Goal: Transaction & Acquisition: Download file/media

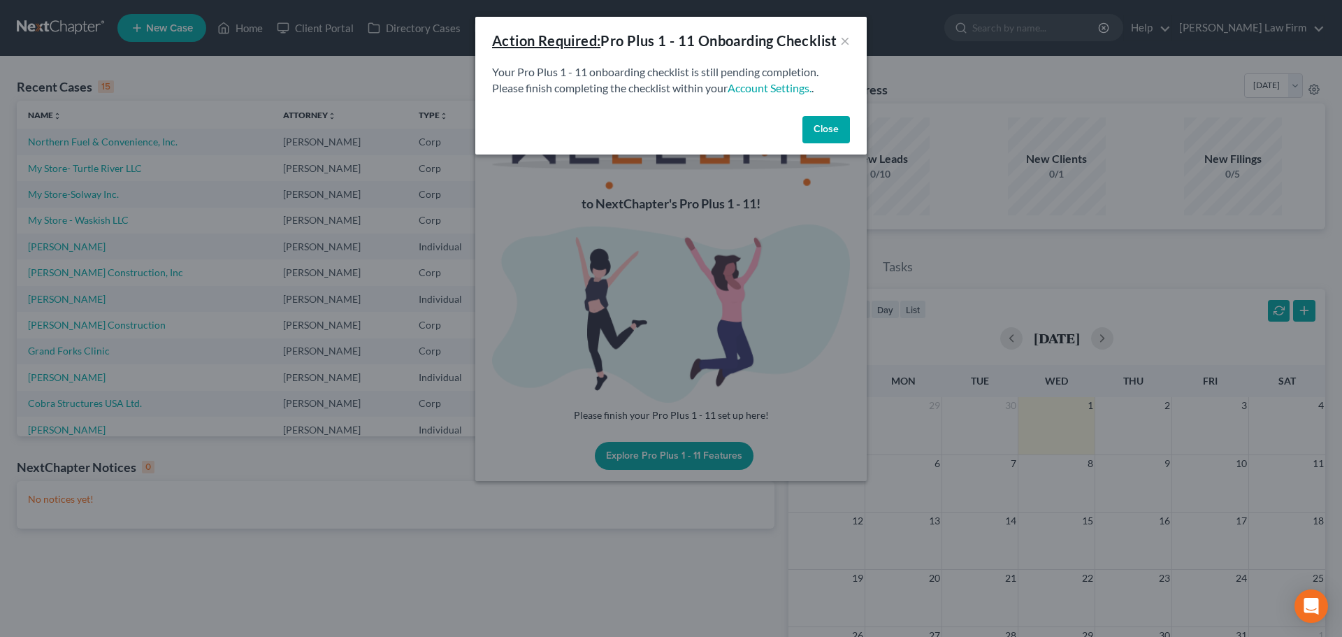
click at [827, 144] on button "Close" at bounding box center [826, 130] width 48 height 28
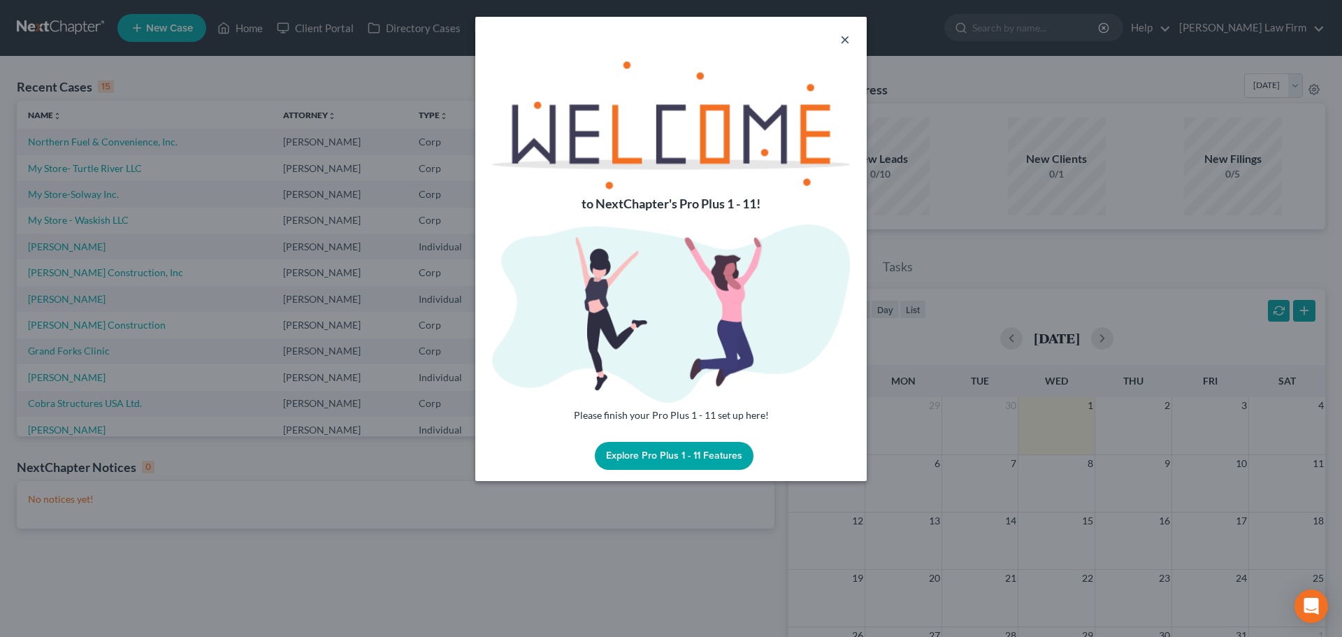
click at [846, 36] on button "×" at bounding box center [845, 39] width 10 height 17
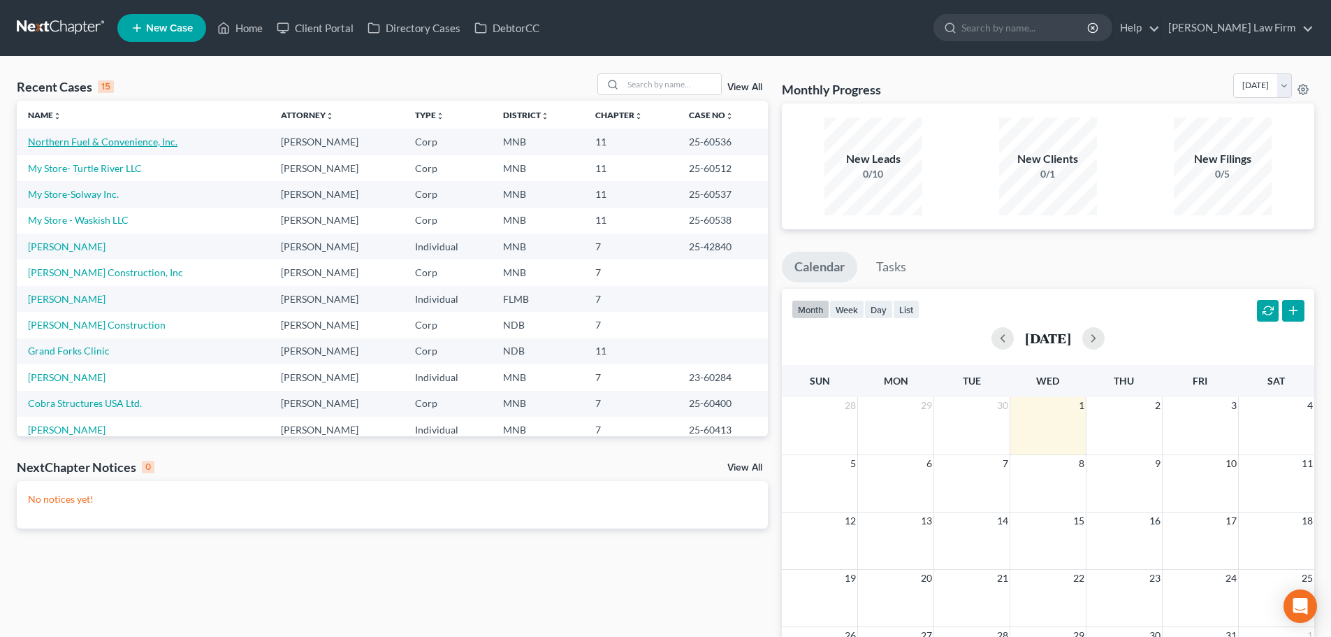
click at [93, 139] on link "Northern Fuel & Convenience, Inc." at bounding box center [103, 142] width 150 height 12
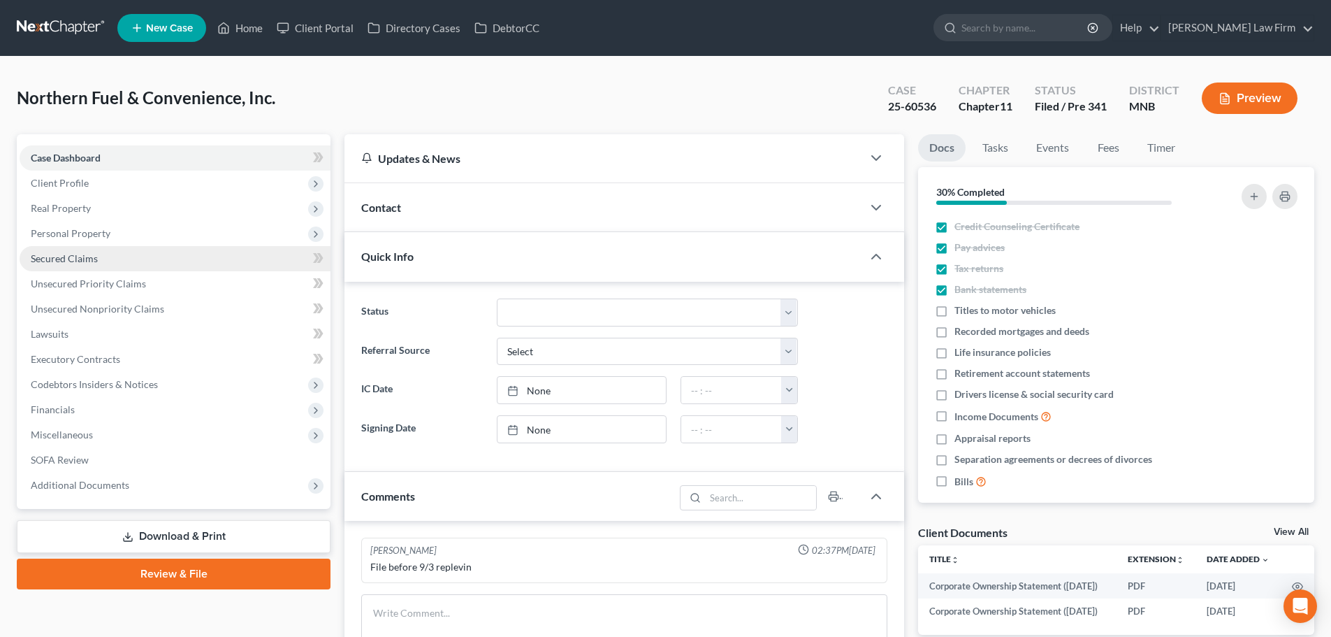
click at [122, 253] on link "Secured Claims" at bounding box center [175, 258] width 311 height 25
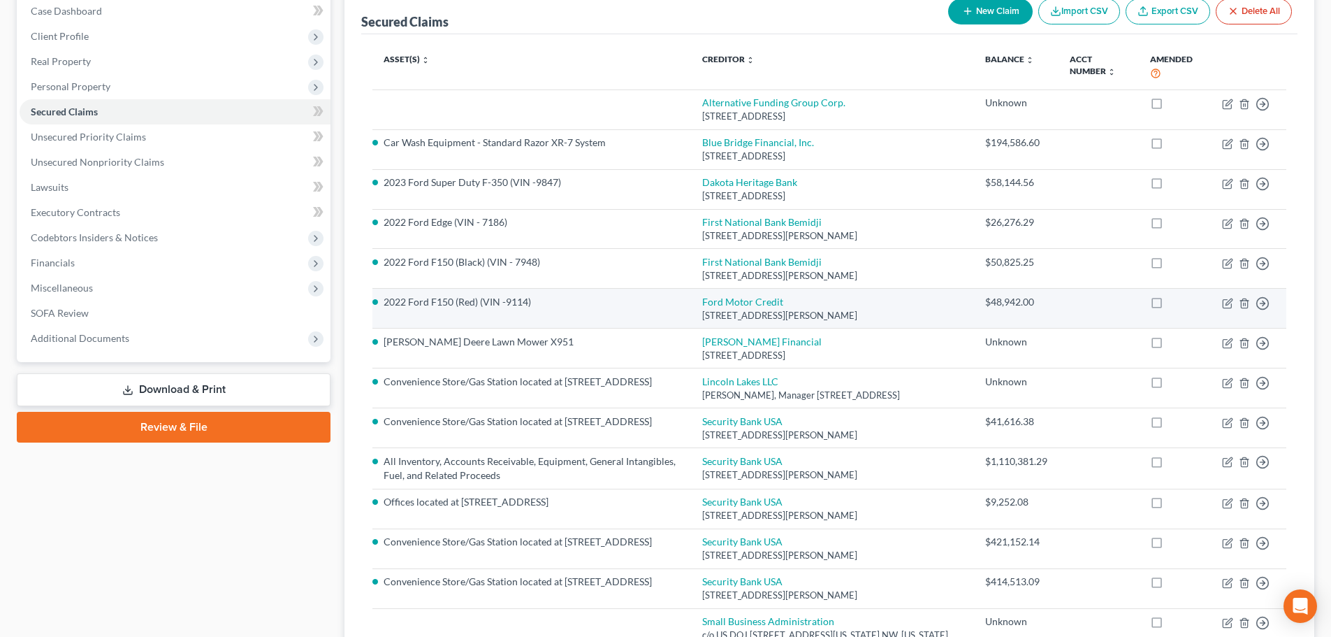
scroll to position [140, 0]
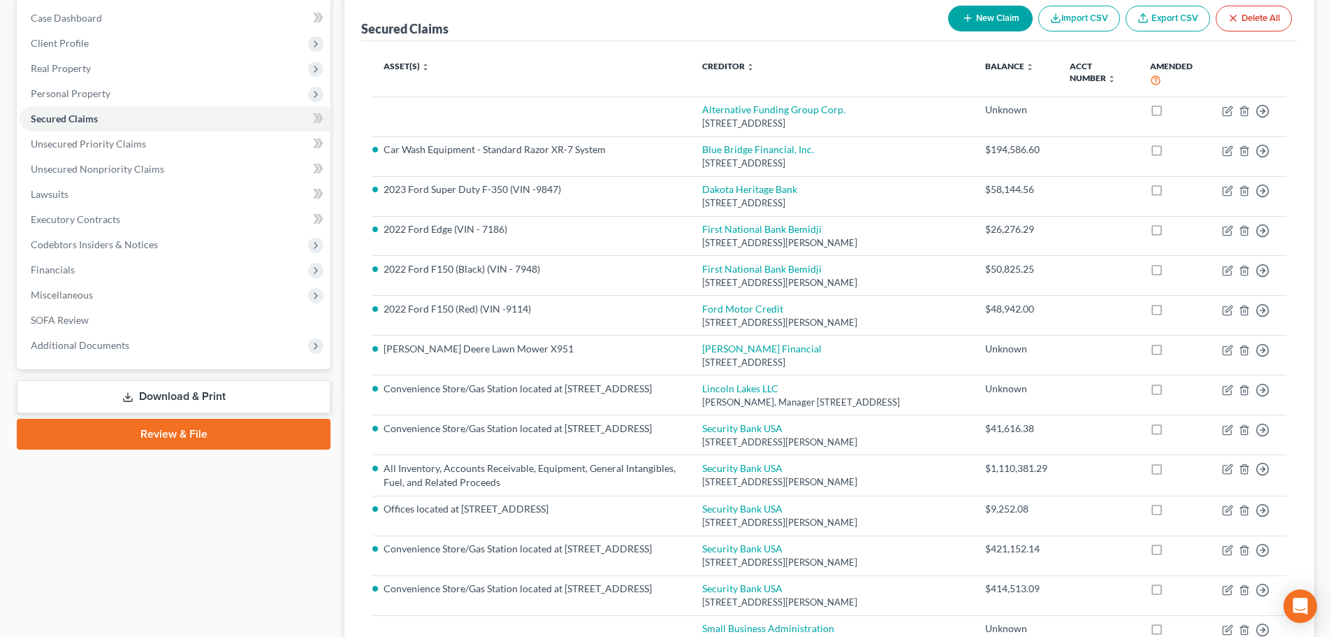
click at [156, 400] on link "Download & Print" at bounding box center [174, 396] width 314 height 33
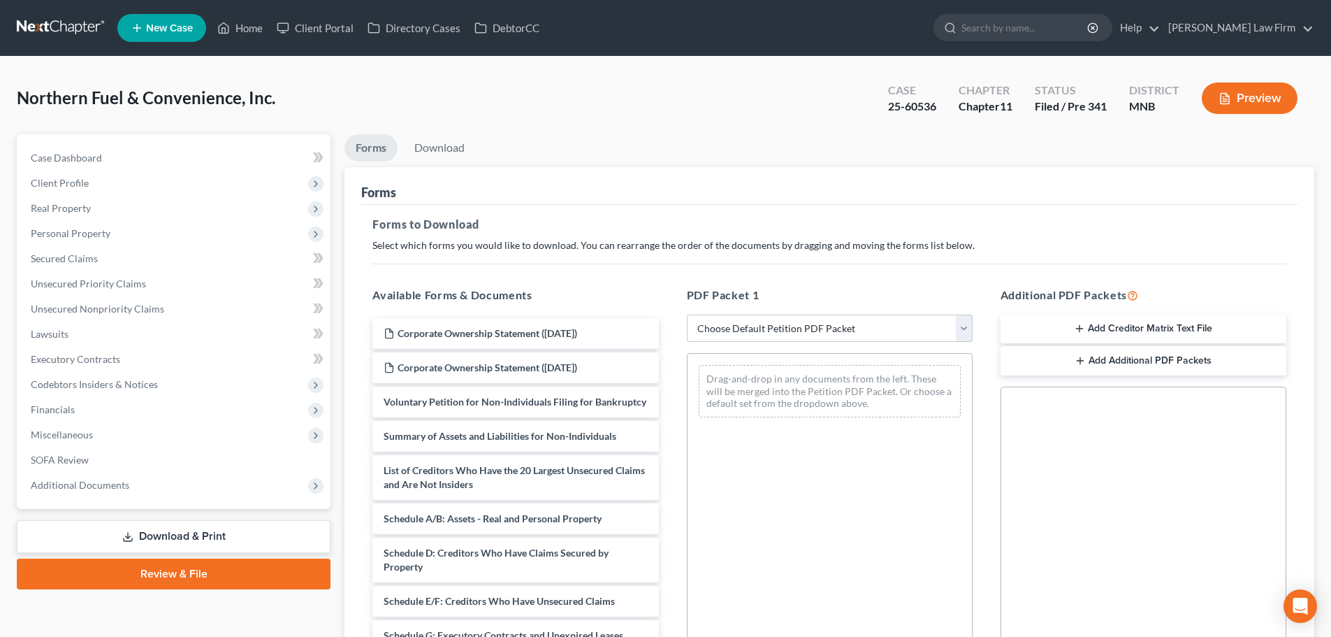
click at [890, 331] on select "Choose Default Petition PDF Packet Complete Bankruptcy Petition (all forms and …" at bounding box center [830, 328] width 286 height 28
select select "2"
click at [687, 314] on select "Choose Default Petition PDF Packet Complete Bankruptcy Petition (all forms and …" at bounding box center [830, 328] width 286 height 28
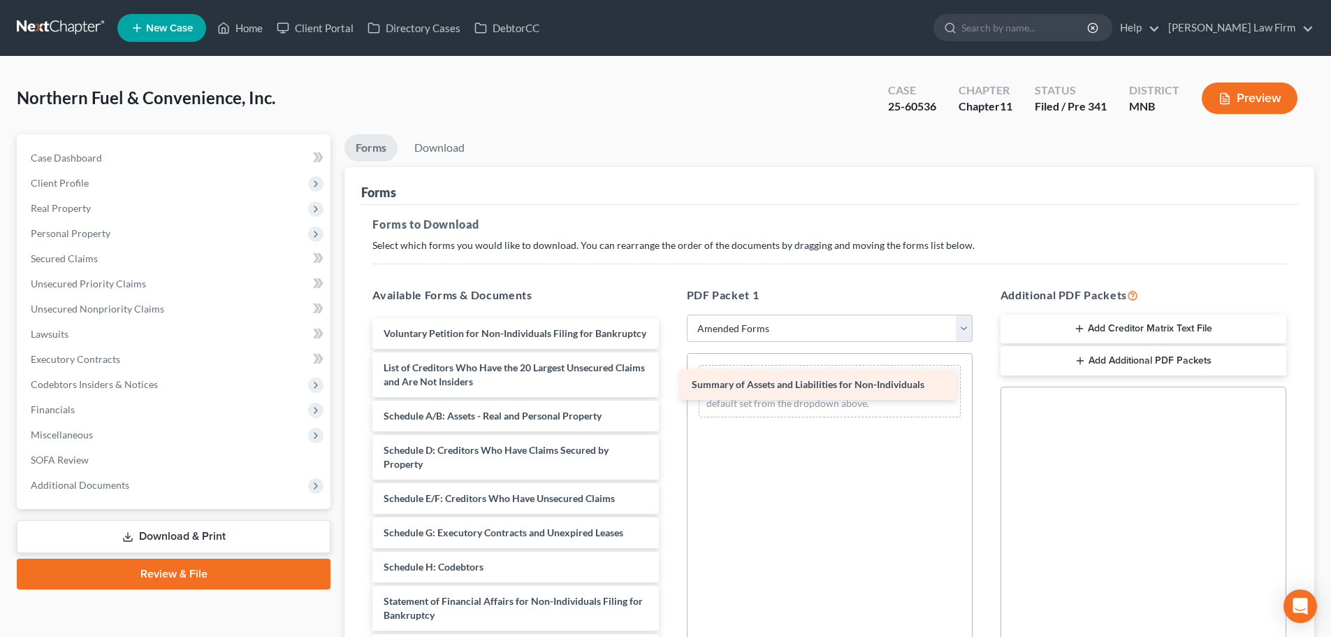
drag, startPoint x: 526, startPoint y: 377, endPoint x: 832, endPoint y: 377, distance: 306.8
click at [670, 377] on div "Summary of Assets and Liabilities for Non-Individuals Voluntary Petition for No…" at bounding box center [515, 567] width 308 height 498
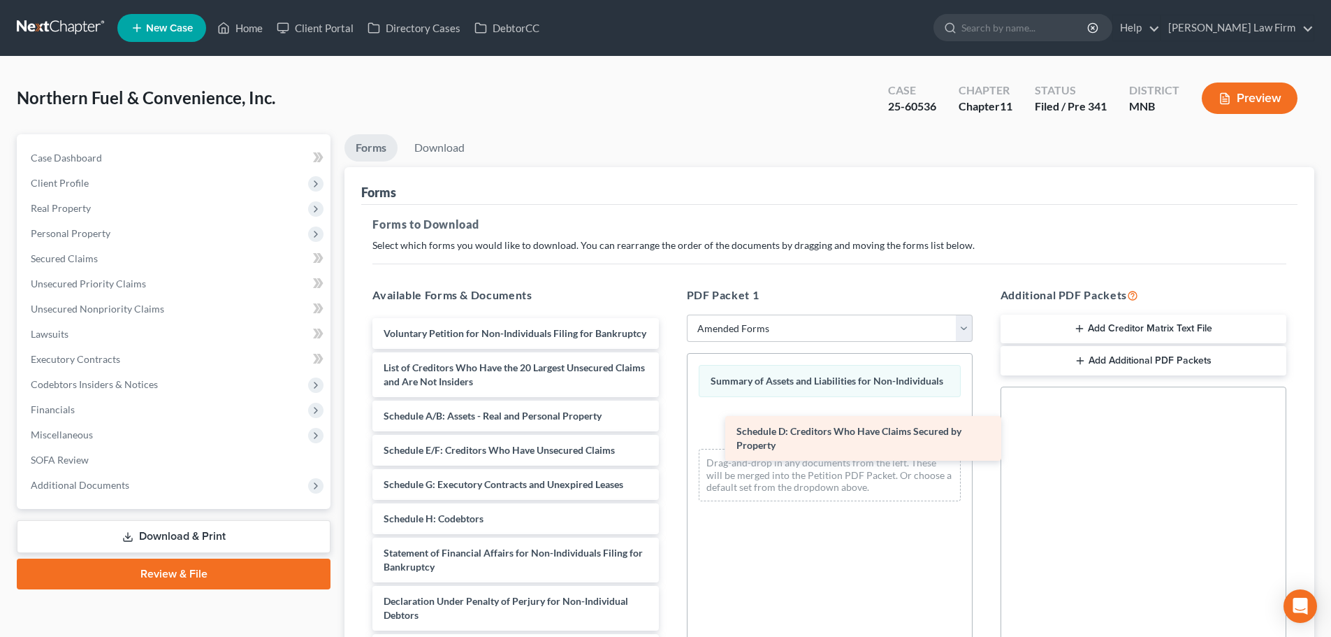
drag, startPoint x: 475, startPoint y: 480, endPoint x: 821, endPoint y: 435, distance: 349.6
click at [670, 435] on div "Schedule D: Creditors Who Have Claims Secured by Property Voluntary Petition fo…" at bounding box center [515, 542] width 308 height 449
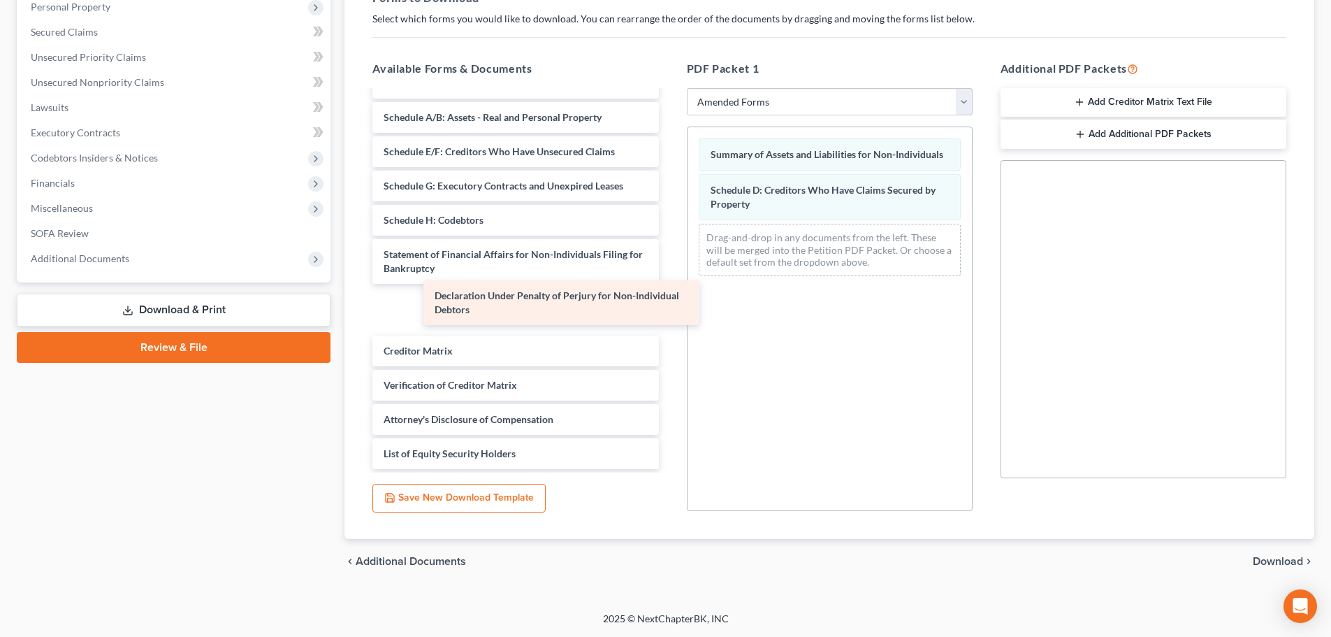
scroll to position [38, 0]
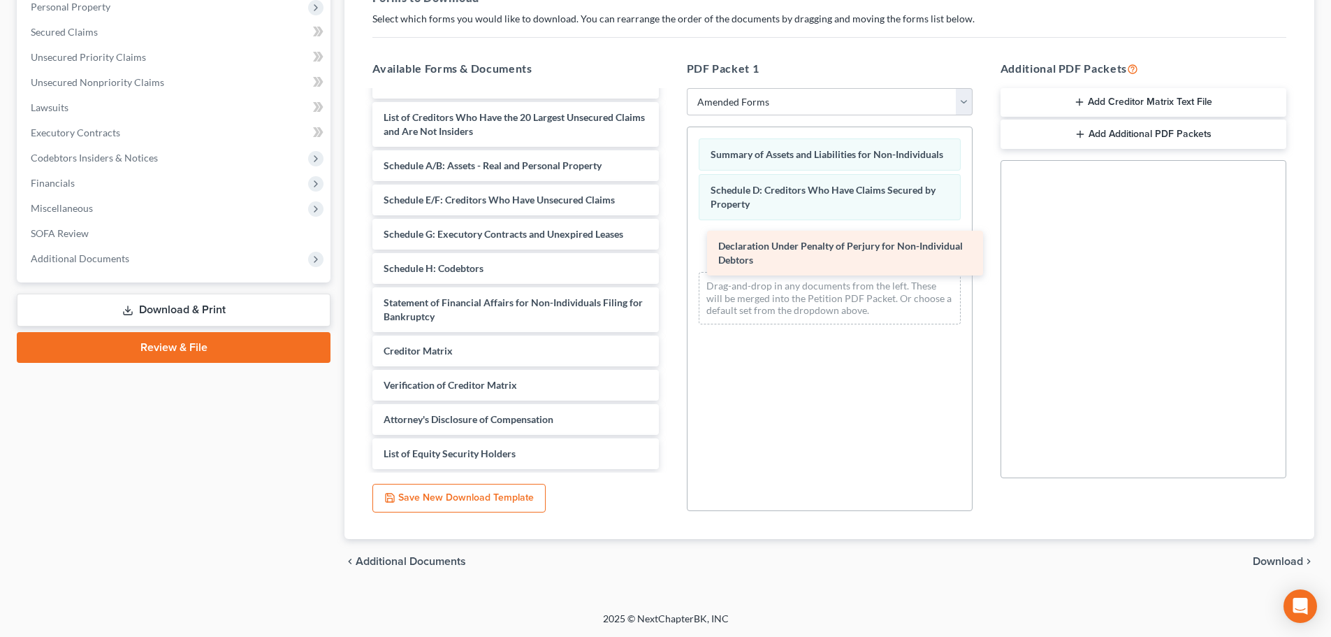
drag, startPoint x: 535, startPoint y: 311, endPoint x: 870, endPoint y: 254, distance: 339.5
click at [670, 254] on div "Declaration Under Penalty of Perjury for Non-Individual Debtors Voluntary Petit…" at bounding box center [515, 268] width 308 height 401
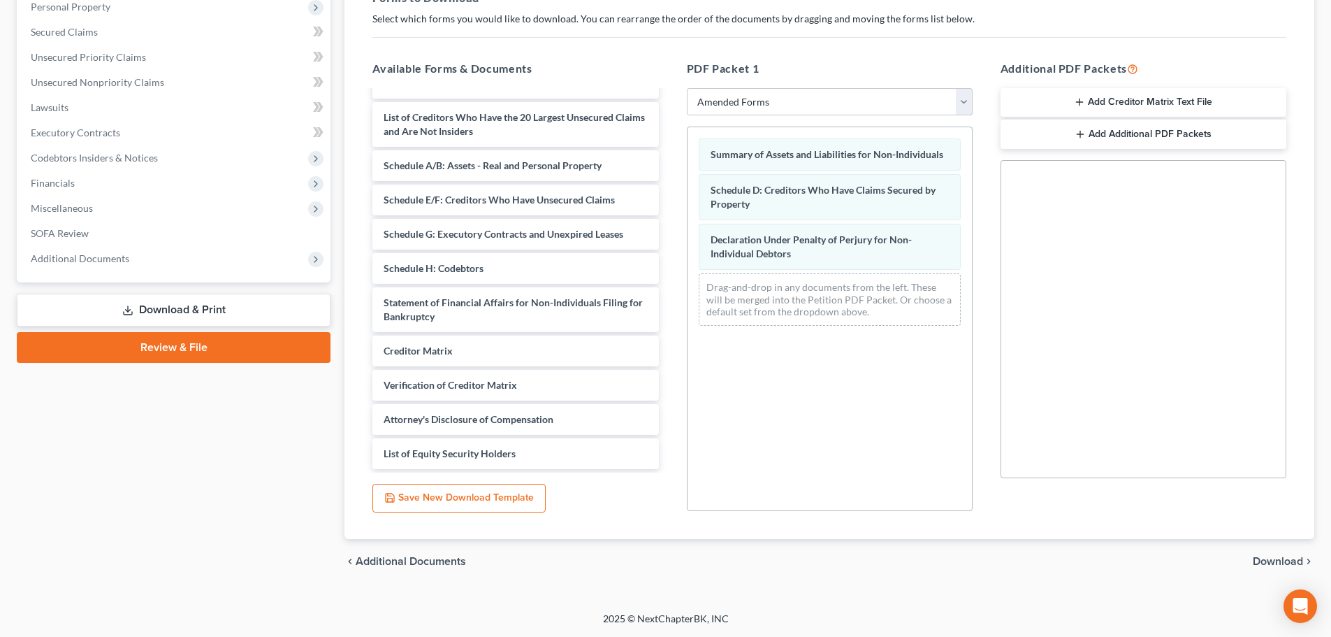
click at [1280, 561] on span "Download" at bounding box center [1278, 561] width 50 height 11
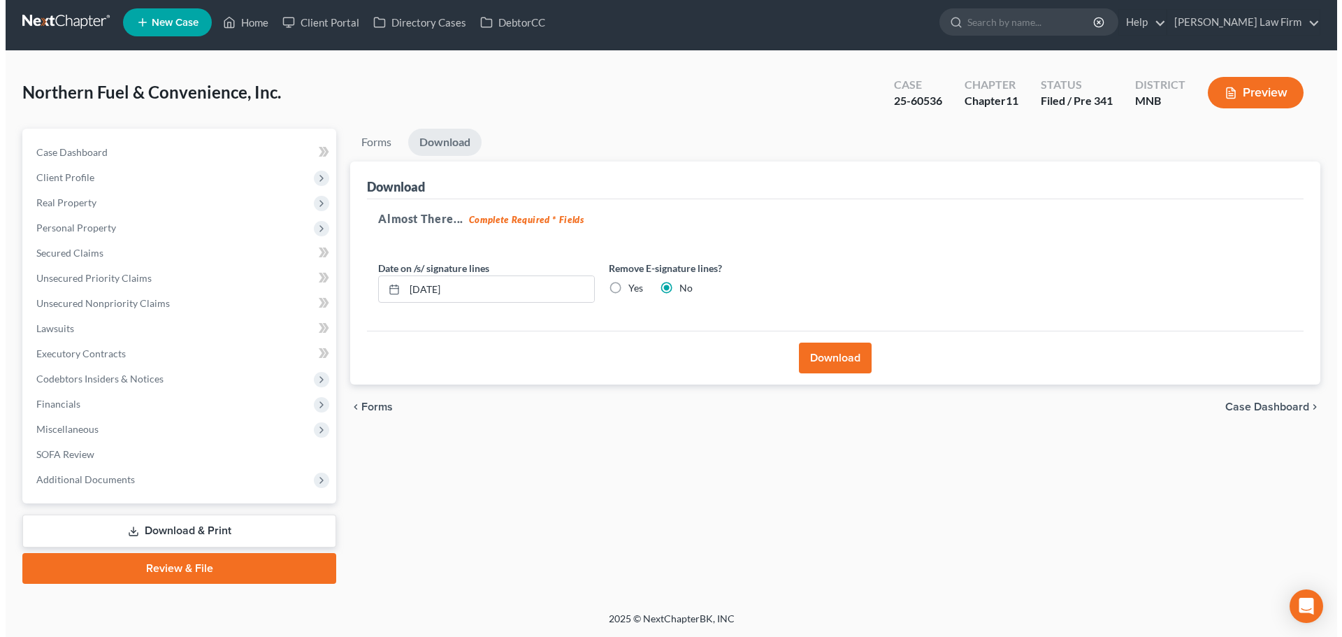
scroll to position [6, 0]
click at [823, 354] on button "Download" at bounding box center [829, 357] width 73 height 31
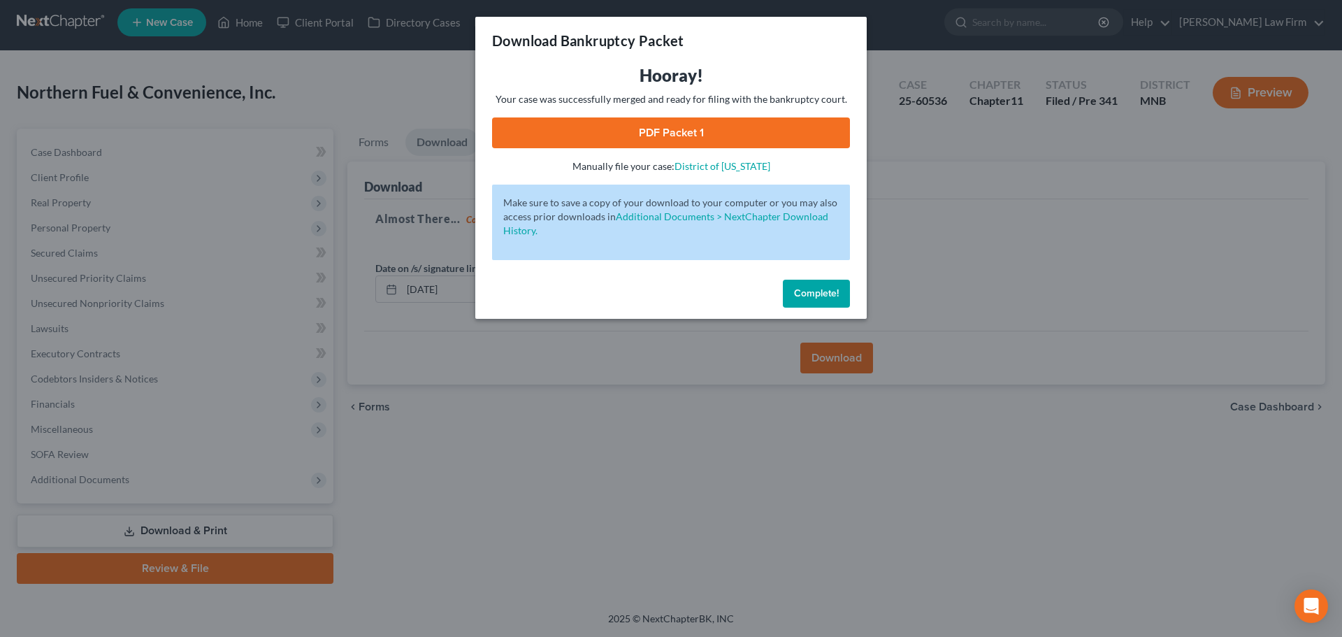
click at [818, 293] on span "Complete!" at bounding box center [816, 293] width 45 height 12
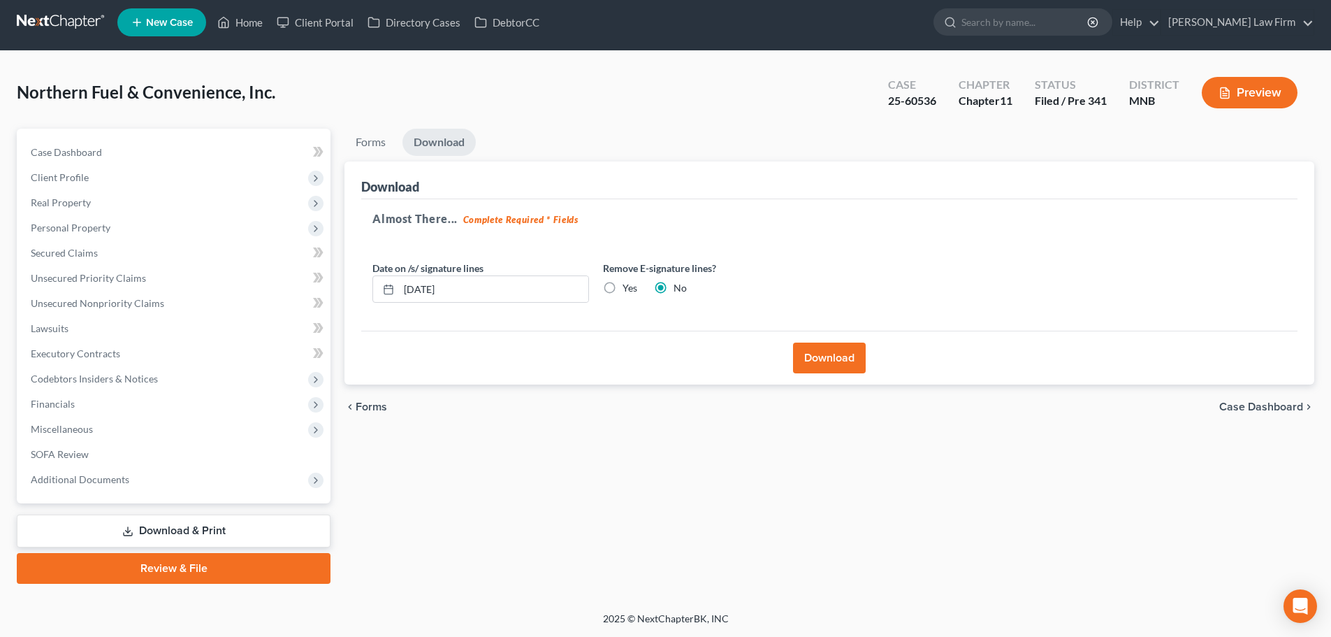
click at [834, 366] on button "Download" at bounding box center [829, 357] width 73 height 31
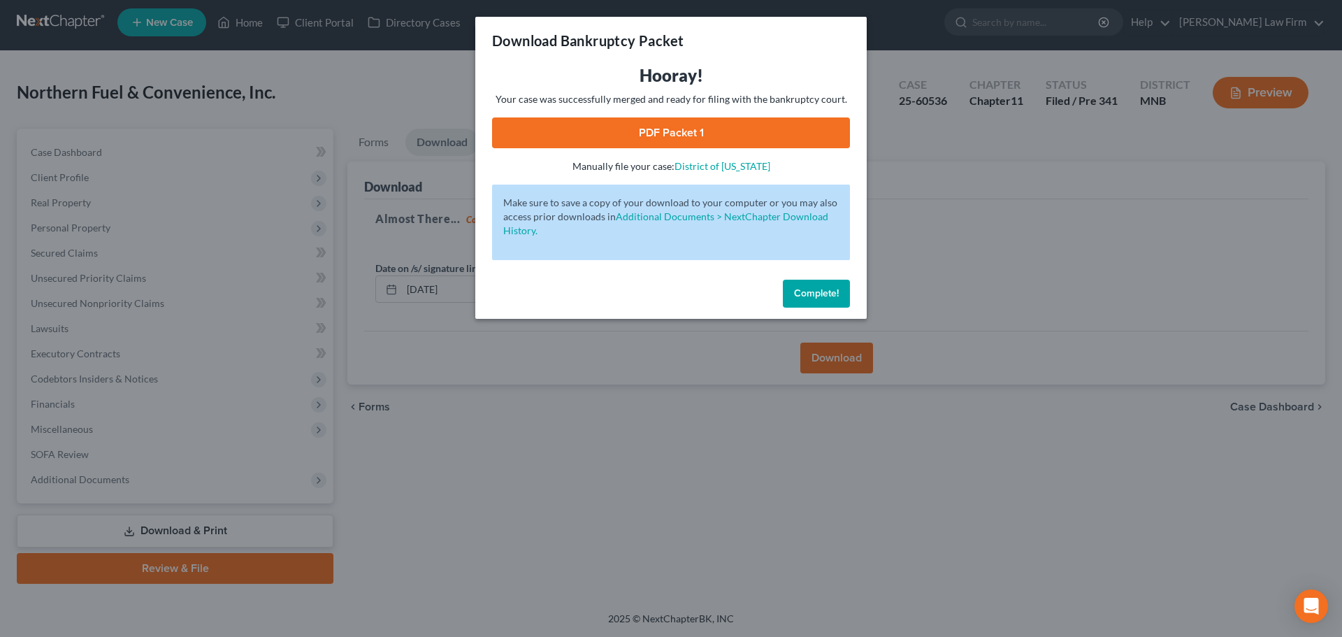
click at [700, 129] on link "PDF Packet 1" at bounding box center [671, 132] width 358 height 31
